Goal: Navigation & Orientation: Understand site structure

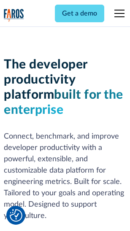
scroll to position [127, 0]
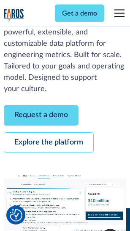
click at [41, 116] on link "Request a demo" at bounding box center [41, 116] width 74 height 21
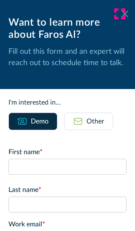
click at [121, 14] on icon at bounding box center [124, 14] width 7 height 6
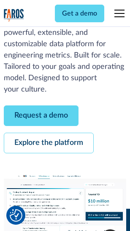
scroll to position [154, 0]
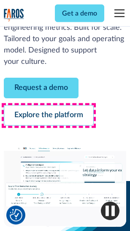
click at [48, 116] on link "Explore the platform" at bounding box center [49, 116] width 90 height 21
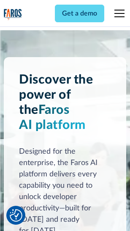
scroll to position [6415, 0]
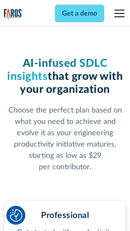
scroll to position [1338, 0]
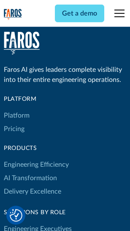
click at [16, 116] on link "Platform" at bounding box center [17, 115] width 26 height 13
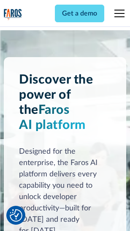
scroll to position [6685, 0]
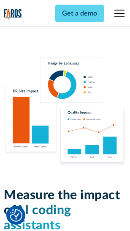
scroll to position [5258, 0]
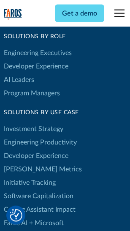
click at [25, 163] on link "[PERSON_NAME] Metrics" at bounding box center [43, 169] width 78 height 13
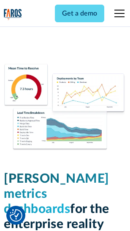
scroll to position [3730, 0]
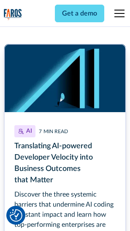
scroll to position [3813, 0]
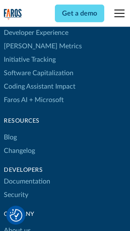
click at [19, 144] on link "Changelog" at bounding box center [19, 150] width 31 height 13
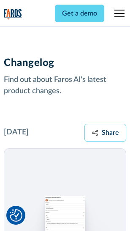
scroll to position [10324, 0]
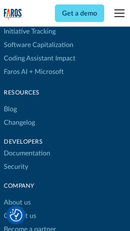
click at [17, 197] on link "About us" at bounding box center [17, 203] width 27 height 13
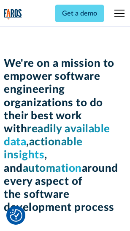
scroll to position [2914, 0]
